Goal: Transaction & Acquisition: Register for event/course

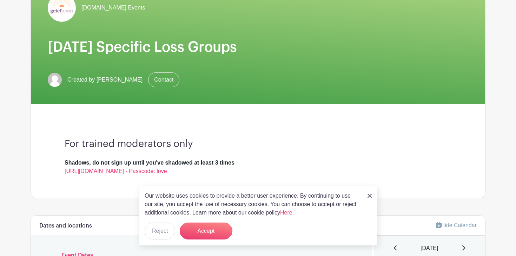
scroll to position [80, 0]
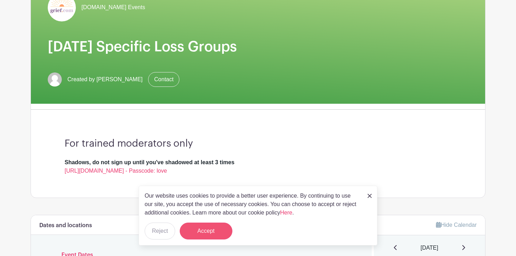
click at [210, 227] on button "Accept" at bounding box center [206, 230] width 53 height 17
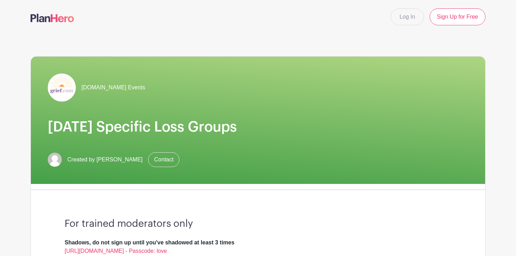
scroll to position [0, 0]
click at [72, 86] on img at bounding box center [62, 87] width 28 height 28
click at [65, 86] on img at bounding box center [62, 87] width 28 height 28
click at [405, 18] on link "Log In" at bounding box center [407, 16] width 33 height 17
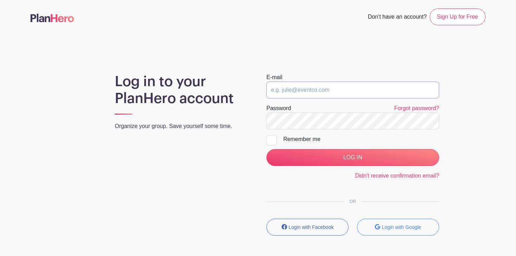
type input "[EMAIL_ADDRESS][DOMAIN_NAME]"
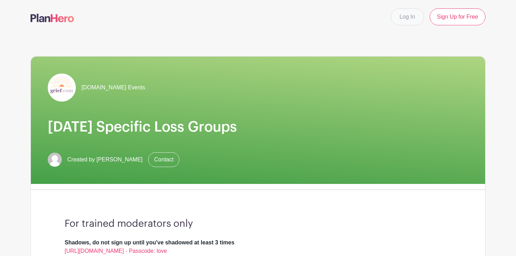
click at [404, 18] on link "Log In" at bounding box center [407, 16] width 33 height 17
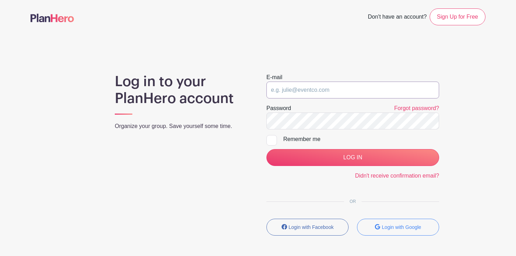
type input "[EMAIL_ADDRESS][DOMAIN_NAME]"
click at [417, 110] on link "Forgot password?" at bounding box center [416, 108] width 45 height 6
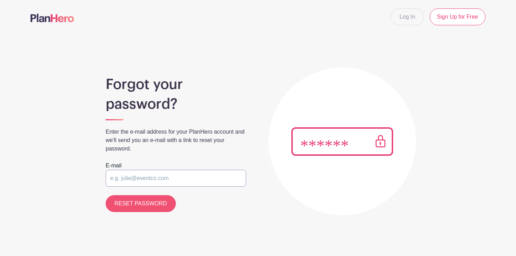
type input "thorntracey@gmail.com"
click at [146, 205] on input "RESET PASSWORD" at bounding box center [141, 203] width 70 height 17
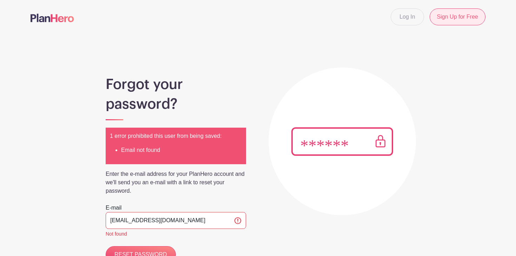
click at [466, 18] on link "Sign Up for Free" at bounding box center [458, 16] width 56 height 17
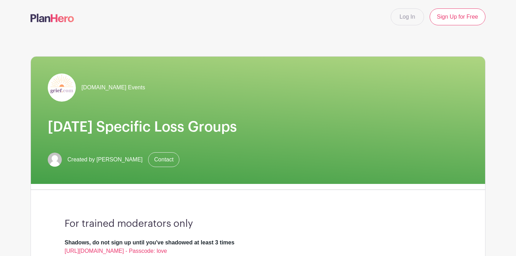
click at [63, 19] on img at bounding box center [53, 18] width 44 height 8
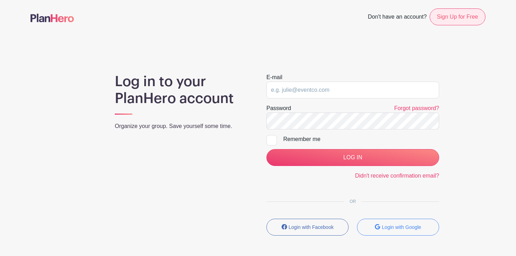
click at [463, 17] on link "Sign Up for Free" at bounding box center [458, 16] width 56 height 17
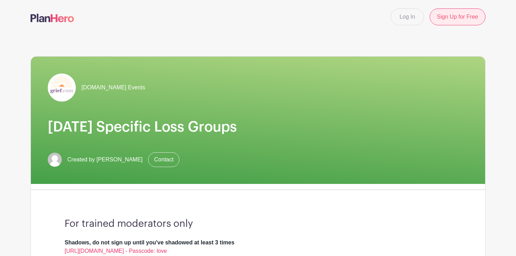
click at [463, 17] on link "Sign Up for Free" at bounding box center [458, 16] width 56 height 17
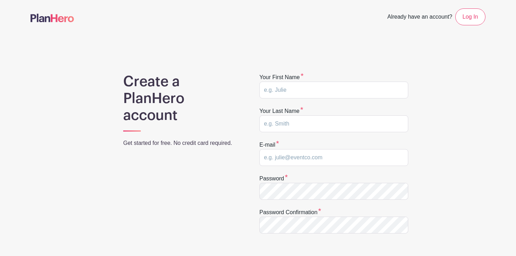
click at [359, 79] on div "Your first name" at bounding box center [333, 85] width 149 height 25
type input "Tracey"
type input "Thorn"
type input "thorntracey@gmail.com"
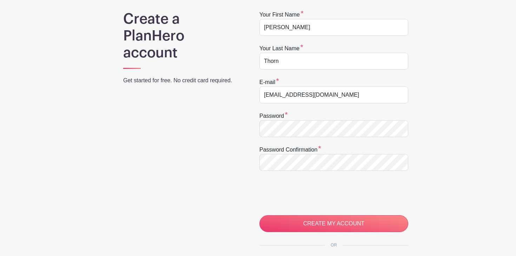
scroll to position [62, 0]
click at [254, 127] on div "Create a PlanHero account Get started for free. No credit card required. Your f…" at bounding box center [258, 160] width 455 height 299
click at [328, 225] on input "CREATE MY ACCOUNT" at bounding box center [333, 223] width 149 height 17
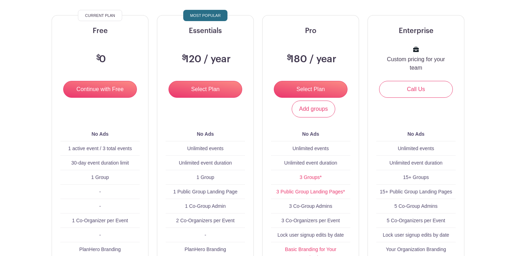
scroll to position [87, 0]
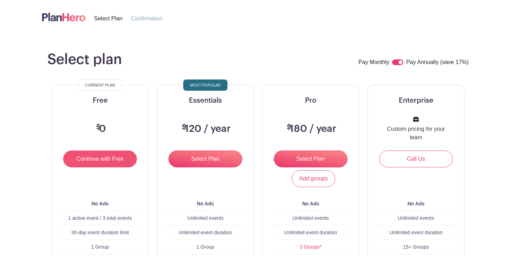
click at [107, 157] on input "Continue with Free" at bounding box center [100, 158] width 74 height 17
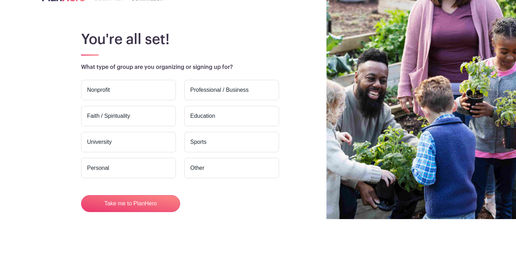
scroll to position [37, 0]
click at [137, 204] on button "Take me to PlanHero" at bounding box center [130, 203] width 99 height 17
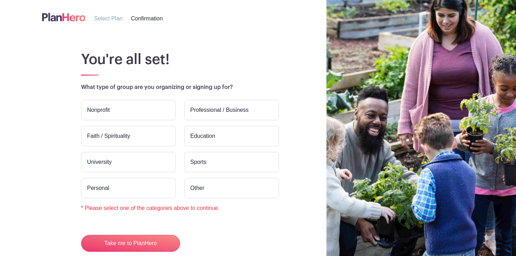
click at [226, 182] on label "Other" at bounding box center [231, 188] width 95 height 20
click at [0, 0] on input "Other" at bounding box center [0, 0] width 0 height 0
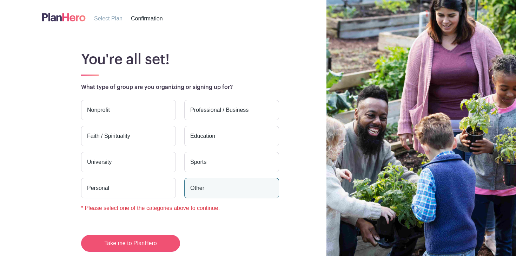
click at [145, 240] on button "Take me to PlanHero" at bounding box center [130, 243] width 99 height 17
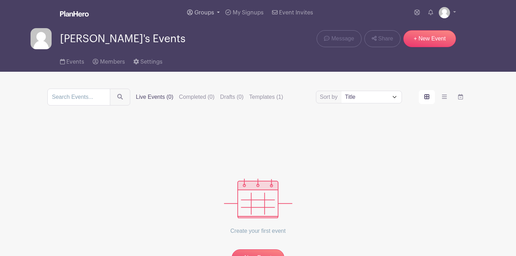
click at [214, 11] on link "Groups" at bounding box center [203, 12] width 38 height 25
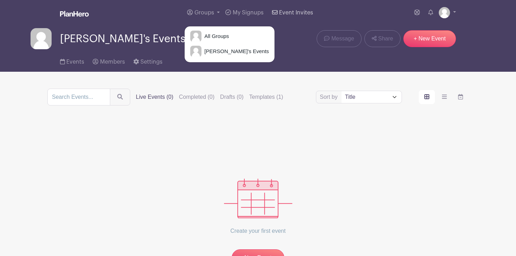
click at [297, 15] on span "Event Invites" at bounding box center [296, 13] width 34 height 6
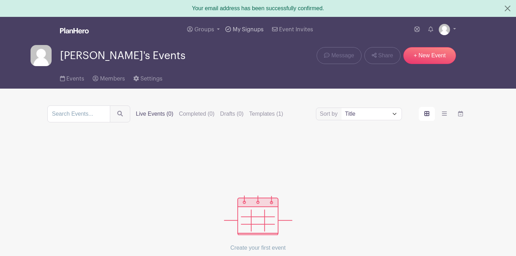
click at [243, 29] on span "My Signups" at bounding box center [248, 30] width 31 height 6
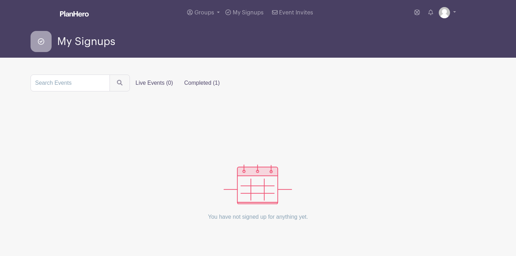
click at [194, 80] on label "Completed (1)" at bounding box center [202, 83] width 47 height 14
click at [0, 0] on input "Completed (1)" at bounding box center [0, 0] width 0 height 0
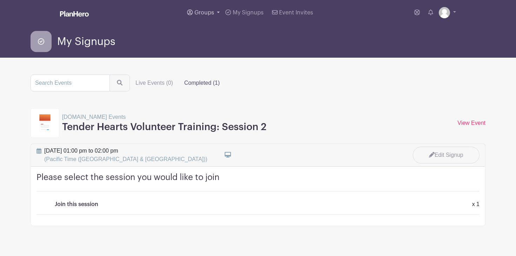
click at [217, 12] on link "Groups" at bounding box center [203, 12] width 38 height 25
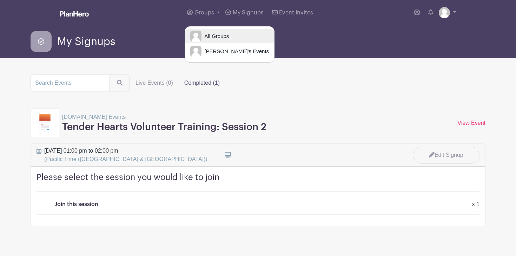
click at [221, 36] on span "All Groups" at bounding box center [215, 36] width 27 height 8
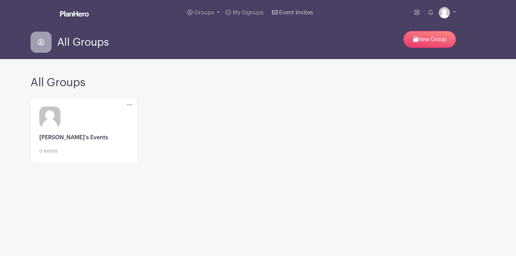
click at [287, 14] on span "Event Invites" at bounding box center [296, 13] width 34 height 6
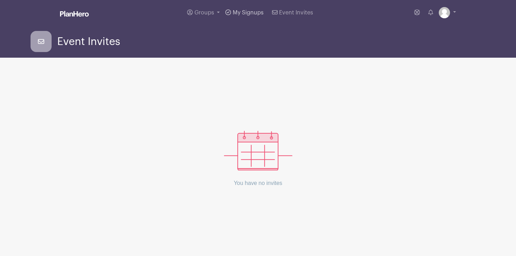
click at [249, 11] on span "My Signups" at bounding box center [248, 13] width 31 height 6
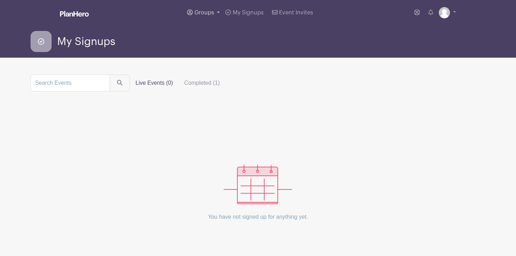
click at [207, 13] on span "Groups" at bounding box center [204, 13] width 20 height 6
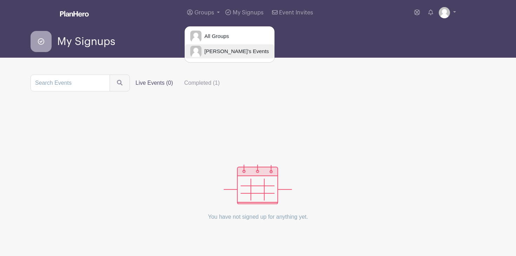
click at [230, 51] on span "[PERSON_NAME]'s Events" at bounding box center [235, 51] width 67 height 8
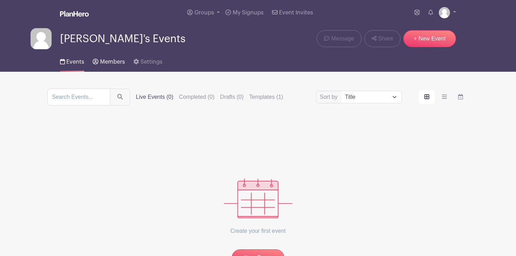
click at [110, 64] on span "Members" at bounding box center [112, 62] width 25 height 6
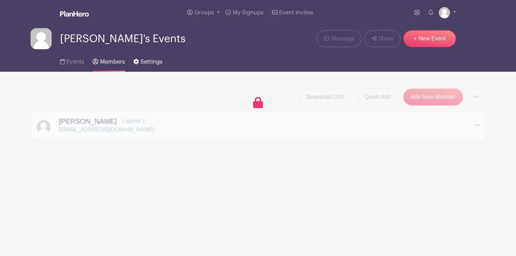
click at [152, 62] on span "Settings" at bounding box center [151, 62] width 22 height 6
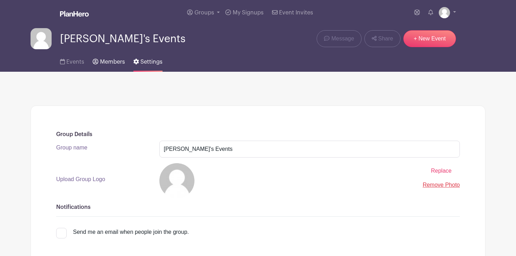
click at [103, 60] on span "Members" at bounding box center [112, 62] width 25 height 6
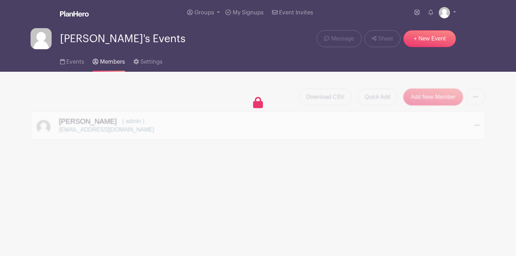
click at [75, 61] on span "Events" at bounding box center [75, 62] width 18 height 6
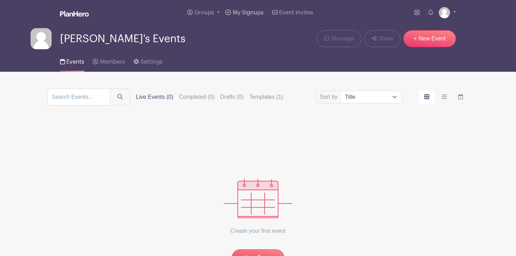
click at [244, 12] on span "My Signups" at bounding box center [248, 13] width 31 height 6
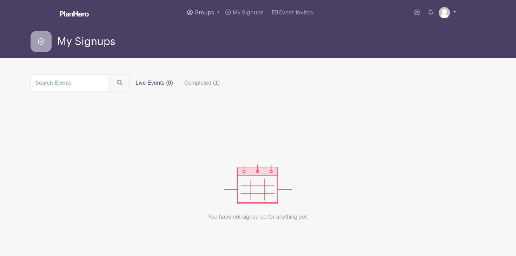
click at [207, 12] on span "Groups" at bounding box center [204, 13] width 20 height 6
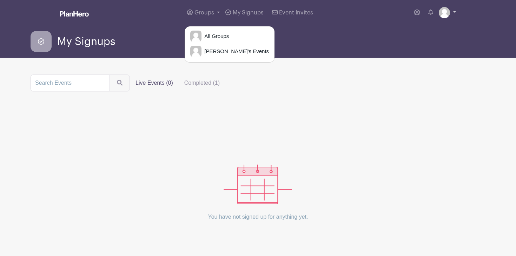
click at [454, 11] on link at bounding box center [447, 12] width 17 height 11
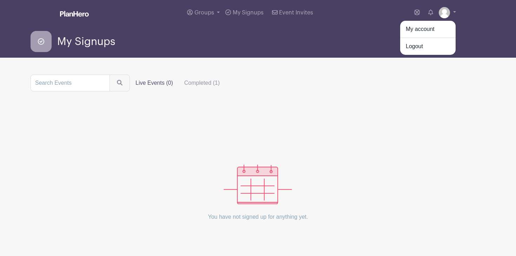
click at [342, 34] on div "My Signups" at bounding box center [258, 41] width 455 height 21
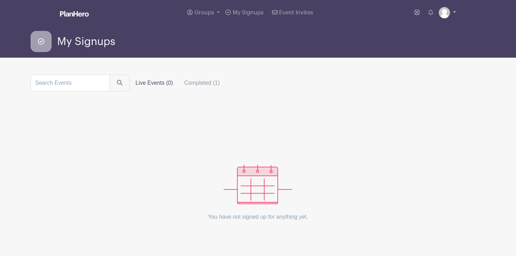
click at [454, 13] on link at bounding box center [447, 12] width 17 height 11
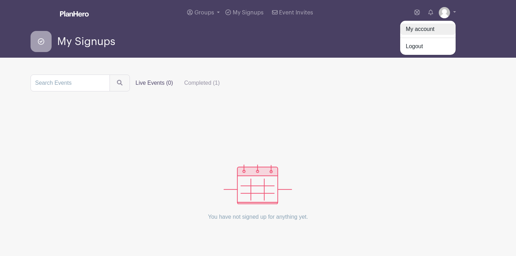
click at [427, 24] on link "My account" at bounding box center [427, 29] width 55 height 11
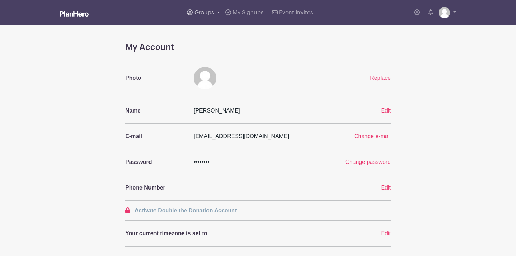
click at [206, 11] on span "Groups" at bounding box center [204, 13] width 20 height 6
click at [237, 14] on span "My Signups" at bounding box center [248, 13] width 31 height 6
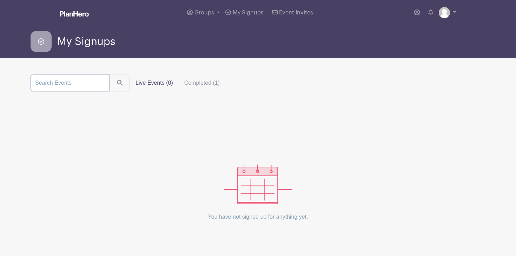
click at [95, 82] on input "search" at bounding box center [70, 82] width 79 height 17
type input "grief"
click at [113, 83] on button "submit" at bounding box center [120, 82] width 20 height 17
drag, startPoint x: 94, startPoint y: 83, endPoint x: 98, endPoint y: 86, distance: 4.6
click at [94, 83] on input "grief" at bounding box center [70, 82] width 79 height 17
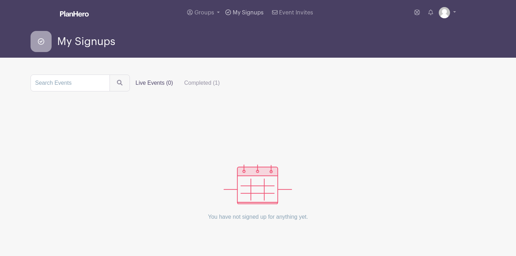
click at [249, 15] on span "My Signups" at bounding box center [248, 13] width 31 height 6
click at [303, 12] on span "Event Invites" at bounding box center [296, 13] width 34 height 6
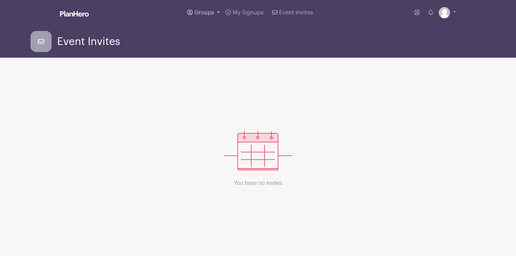
click at [214, 11] on link "Groups" at bounding box center [203, 12] width 38 height 25
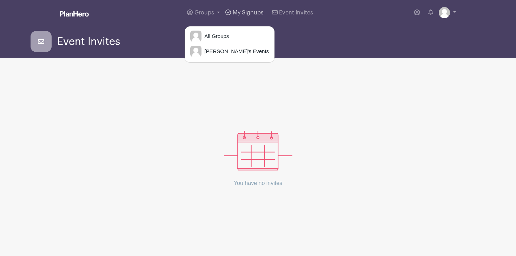
click at [262, 12] on span "My Signups" at bounding box center [248, 13] width 31 height 6
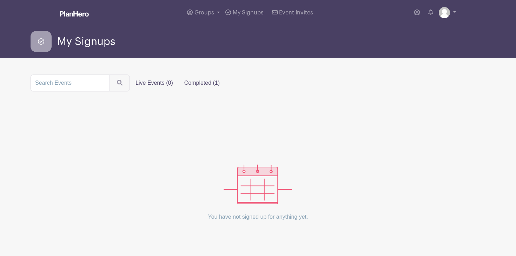
click at [190, 82] on label "Completed (1)" at bounding box center [202, 83] width 47 height 14
click at [0, 0] on input "Completed (1)" at bounding box center [0, 0] width 0 height 0
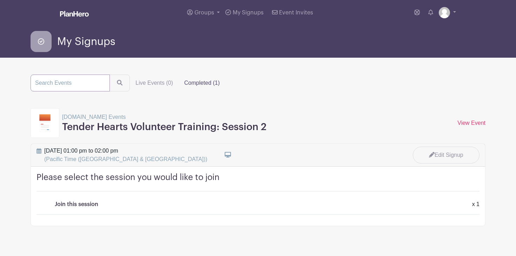
click at [77, 81] on input "search" at bounding box center [70, 82] width 79 height 17
type input "grief.com"
click at [113, 83] on button "submit" at bounding box center [120, 82] width 20 height 17
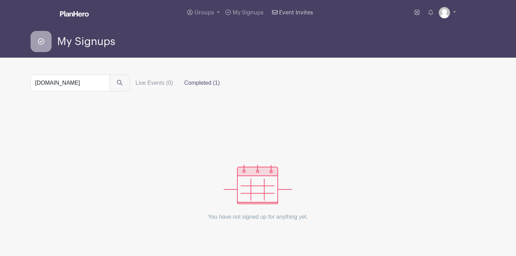
click at [304, 13] on span "Event Invites" at bounding box center [296, 13] width 34 height 6
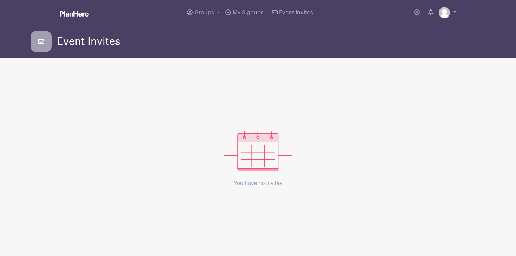
click at [431, 12] on icon at bounding box center [430, 12] width 5 height 6
click at [417, 12] on icon at bounding box center [417, 12] width 6 height 6
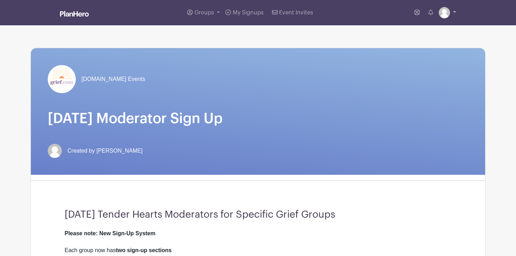
click at [454, 11] on link at bounding box center [447, 12] width 17 height 11
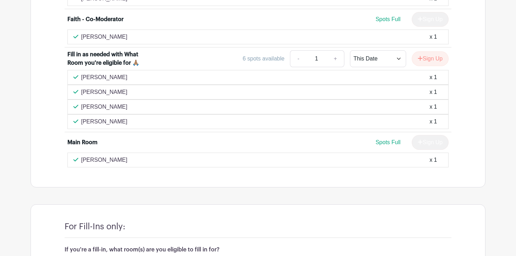
scroll to position [2305, 0]
